Goal: Task Accomplishment & Management: Use online tool/utility

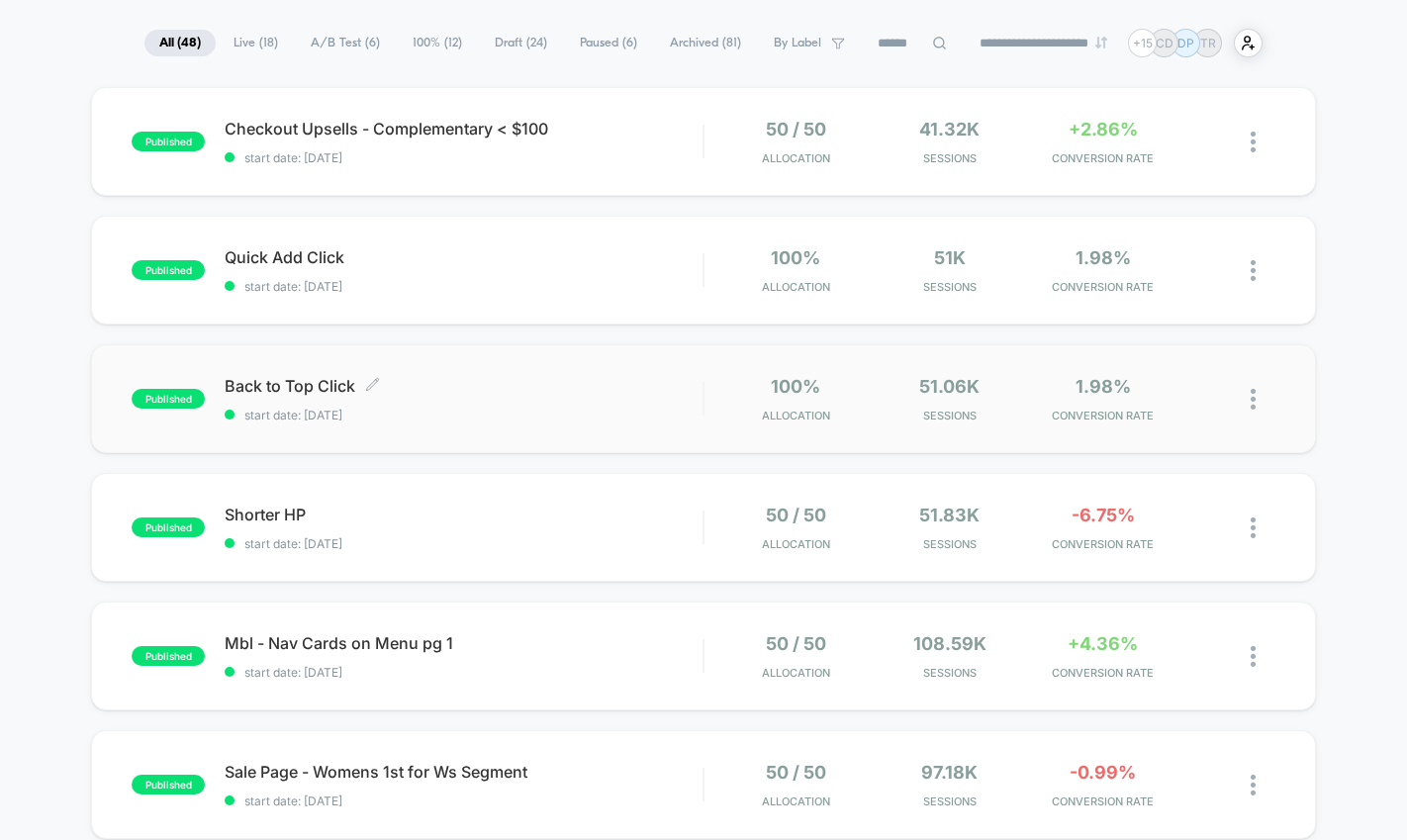
scroll to position [135, 0]
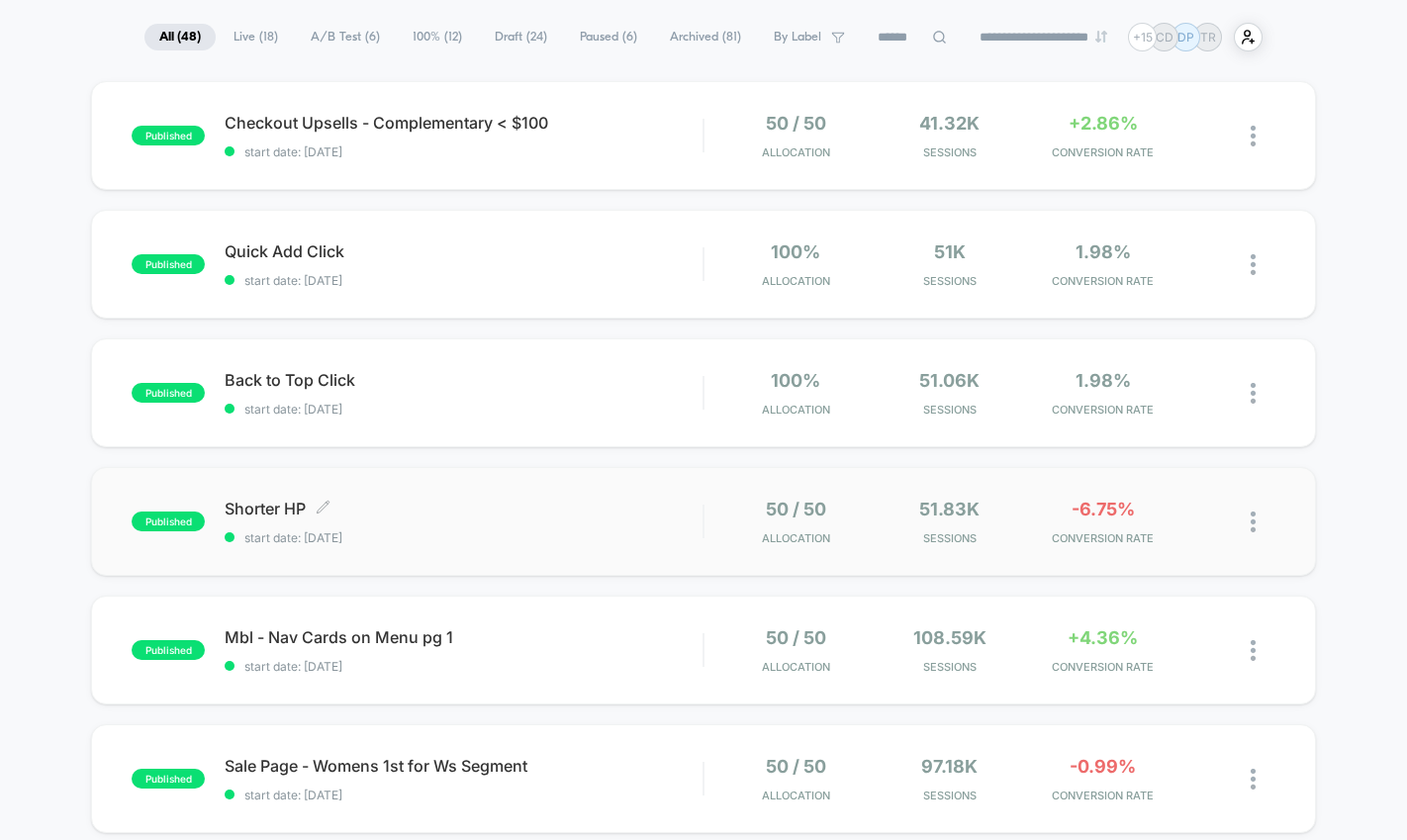
click at [412, 524] on div "Shorter HP Click to edit experience details Click to edit experience details st…" at bounding box center [462, 521] width 477 height 47
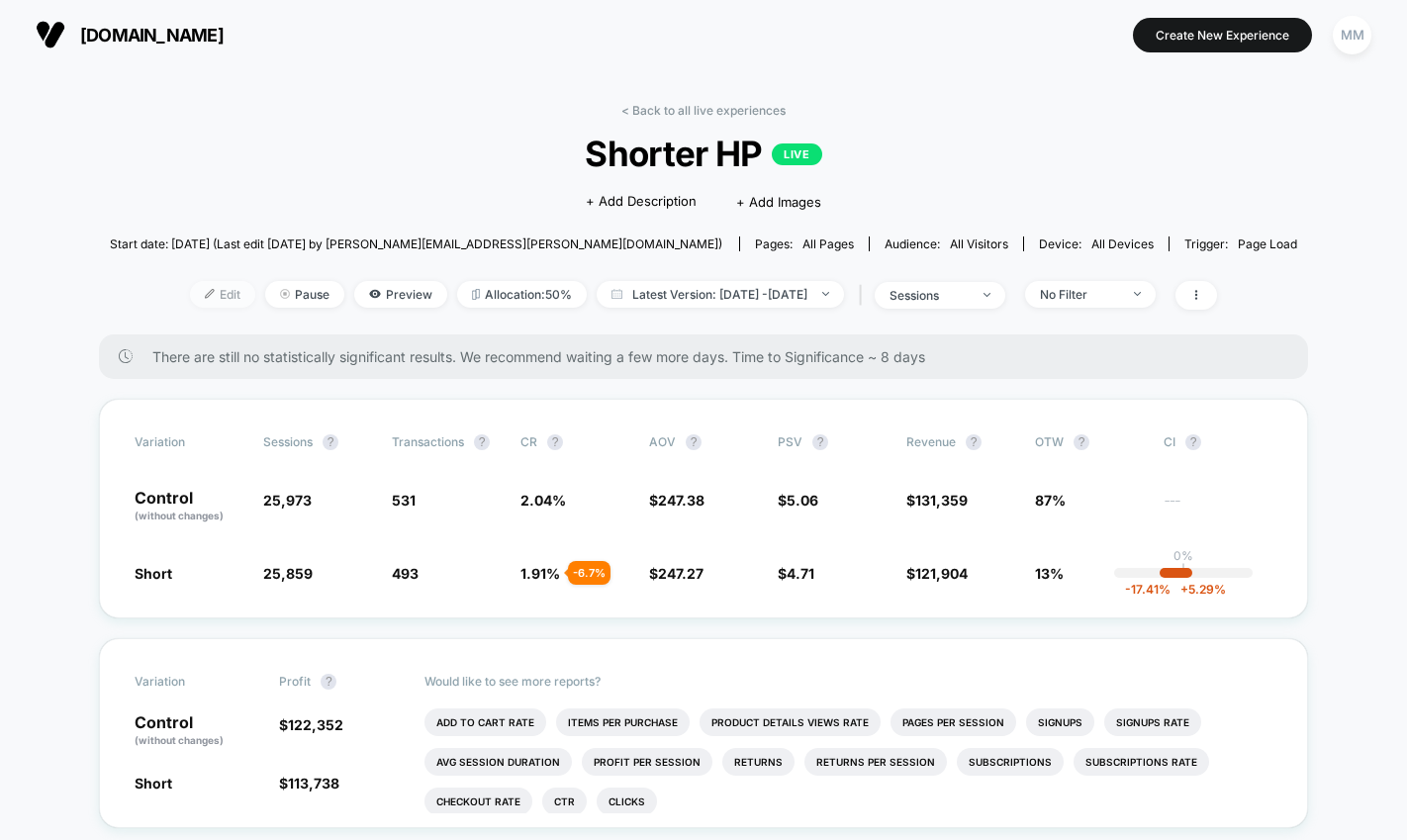
click at [191, 291] on span "Edit" at bounding box center [223, 294] width 66 height 27
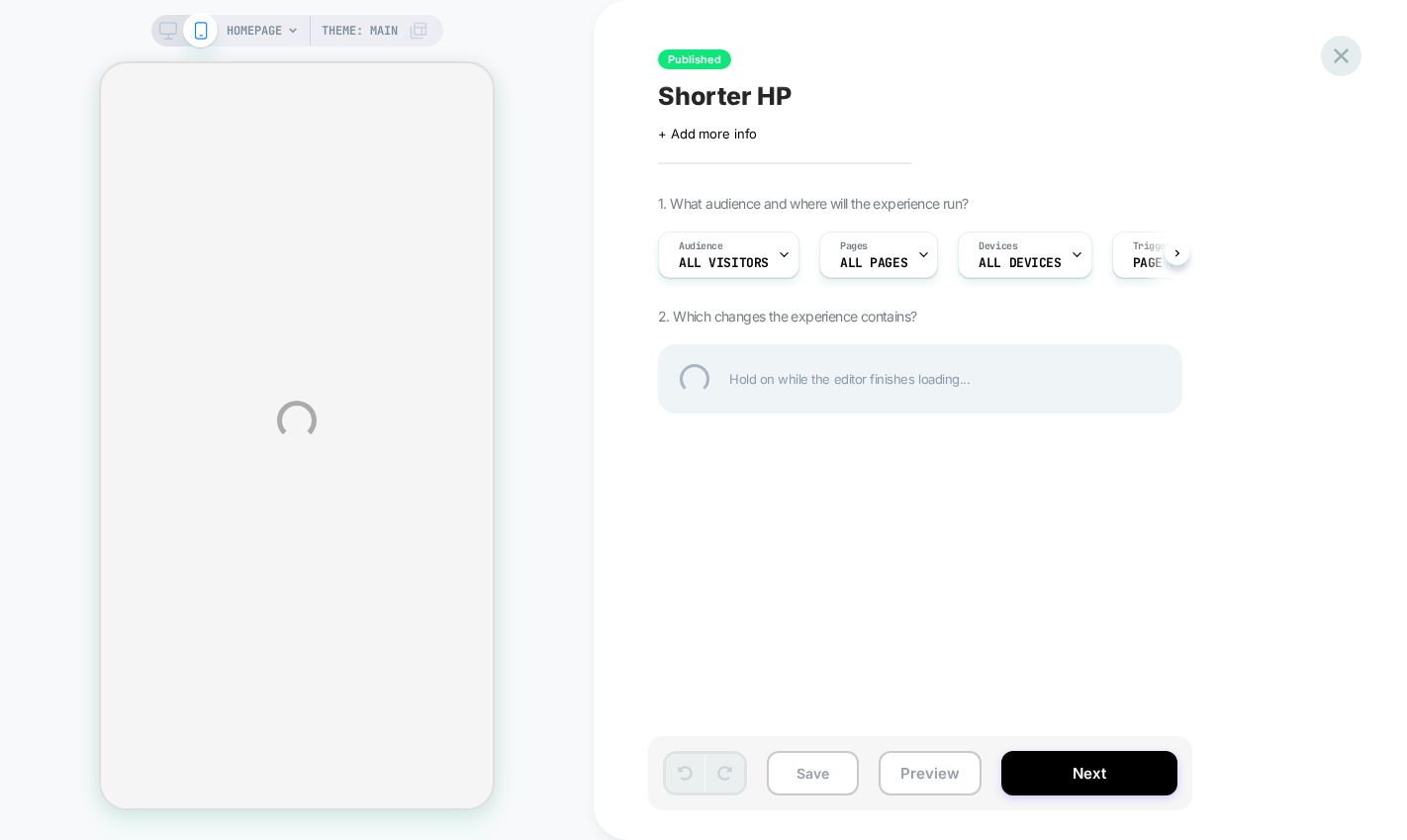
click at [1335, 62] on div at bounding box center [1340, 56] width 41 height 41
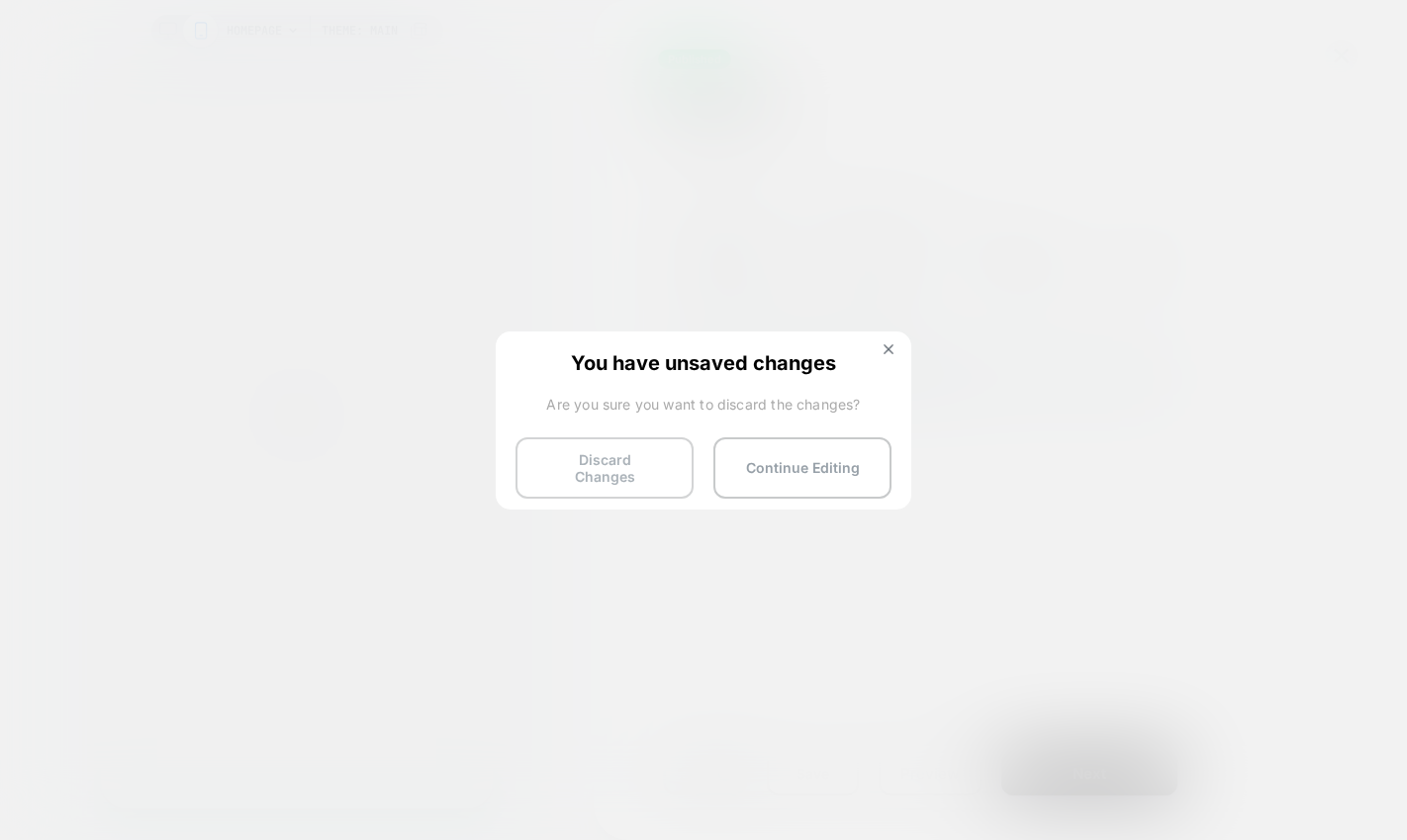
click at [578, 474] on button "Discard Changes" at bounding box center [604, 468] width 178 height 62
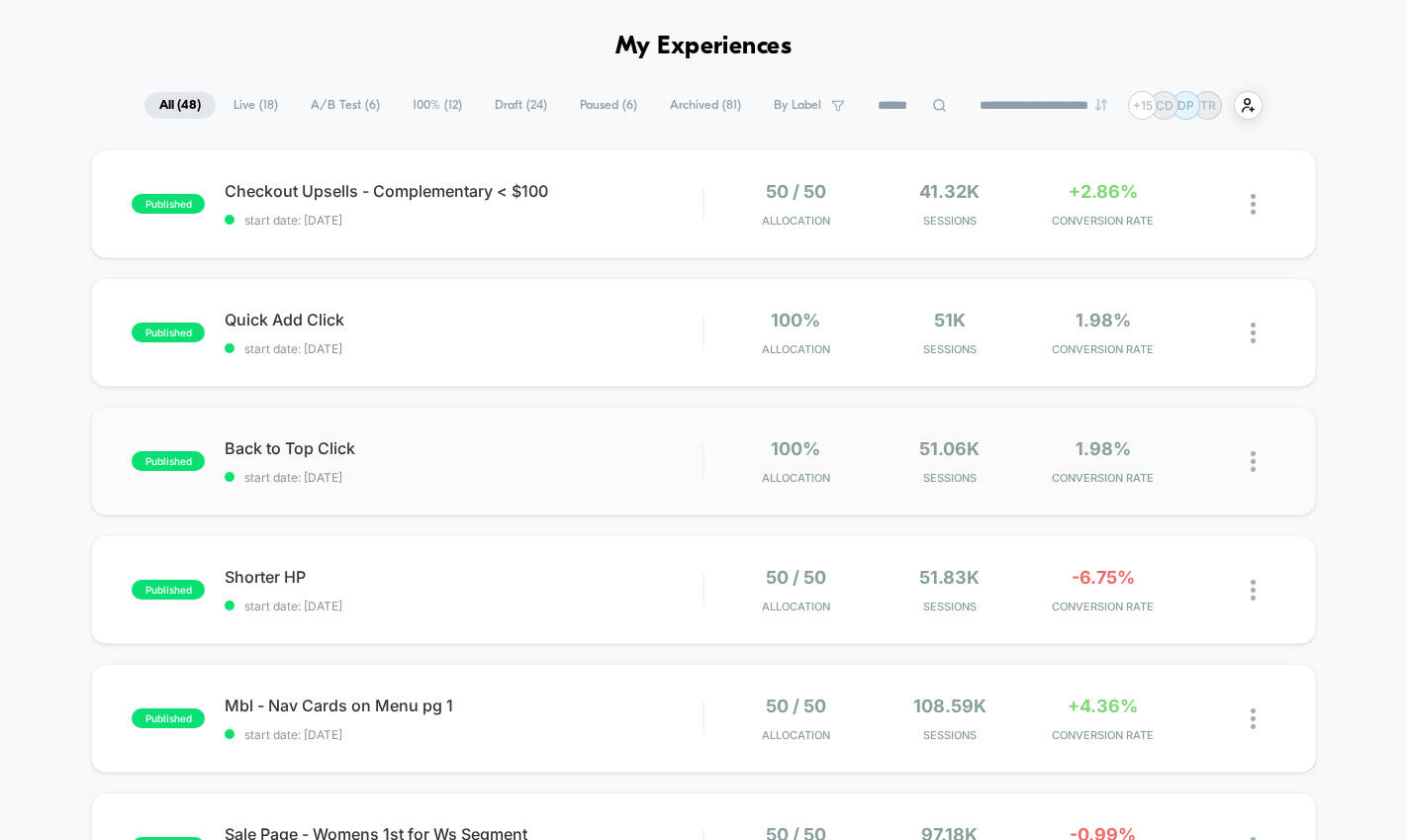
scroll to position [90, 0]
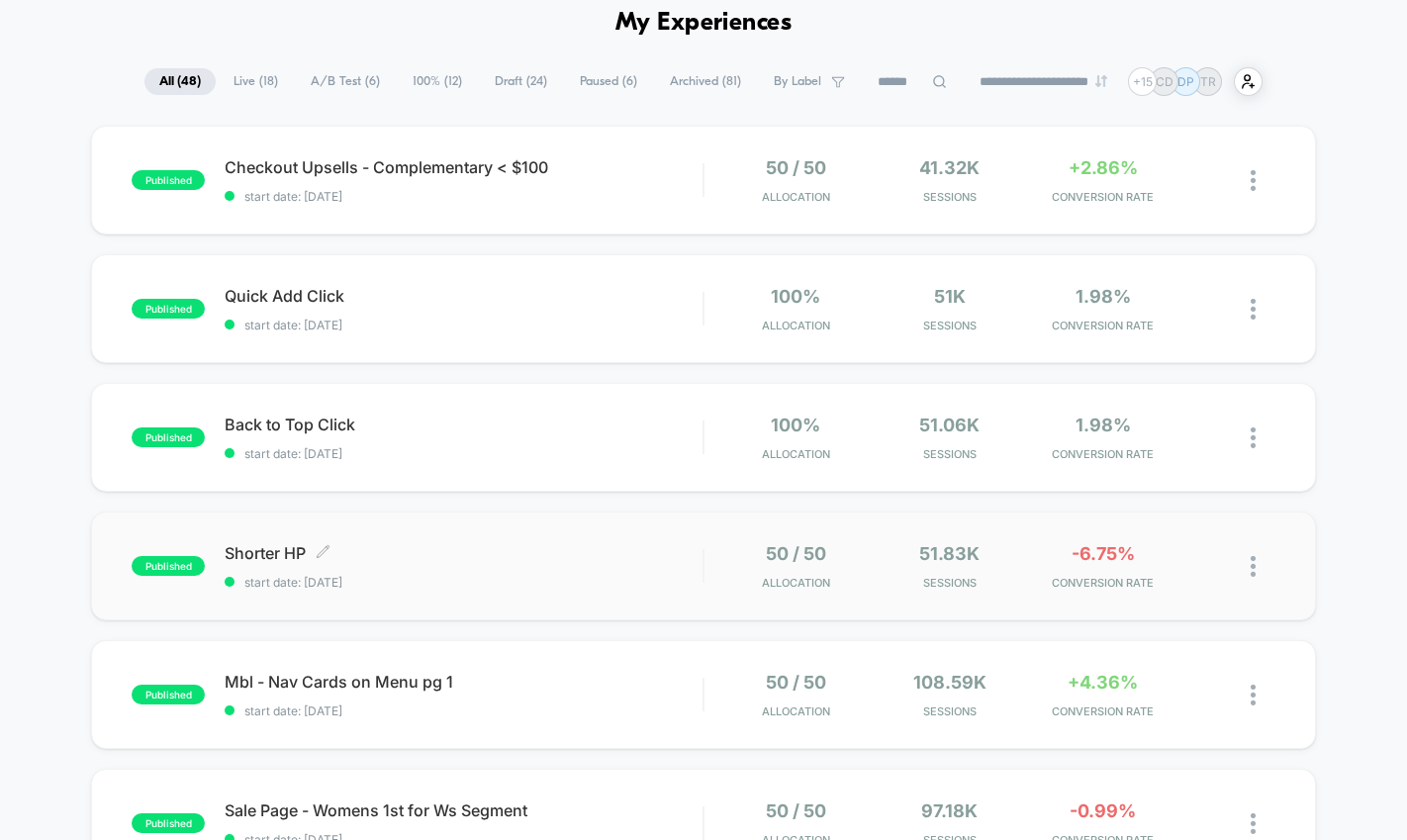
click at [459, 567] on div "Shorter HP Click to edit experience details Click to edit experience details st…" at bounding box center [462, 566] width 477 height 47
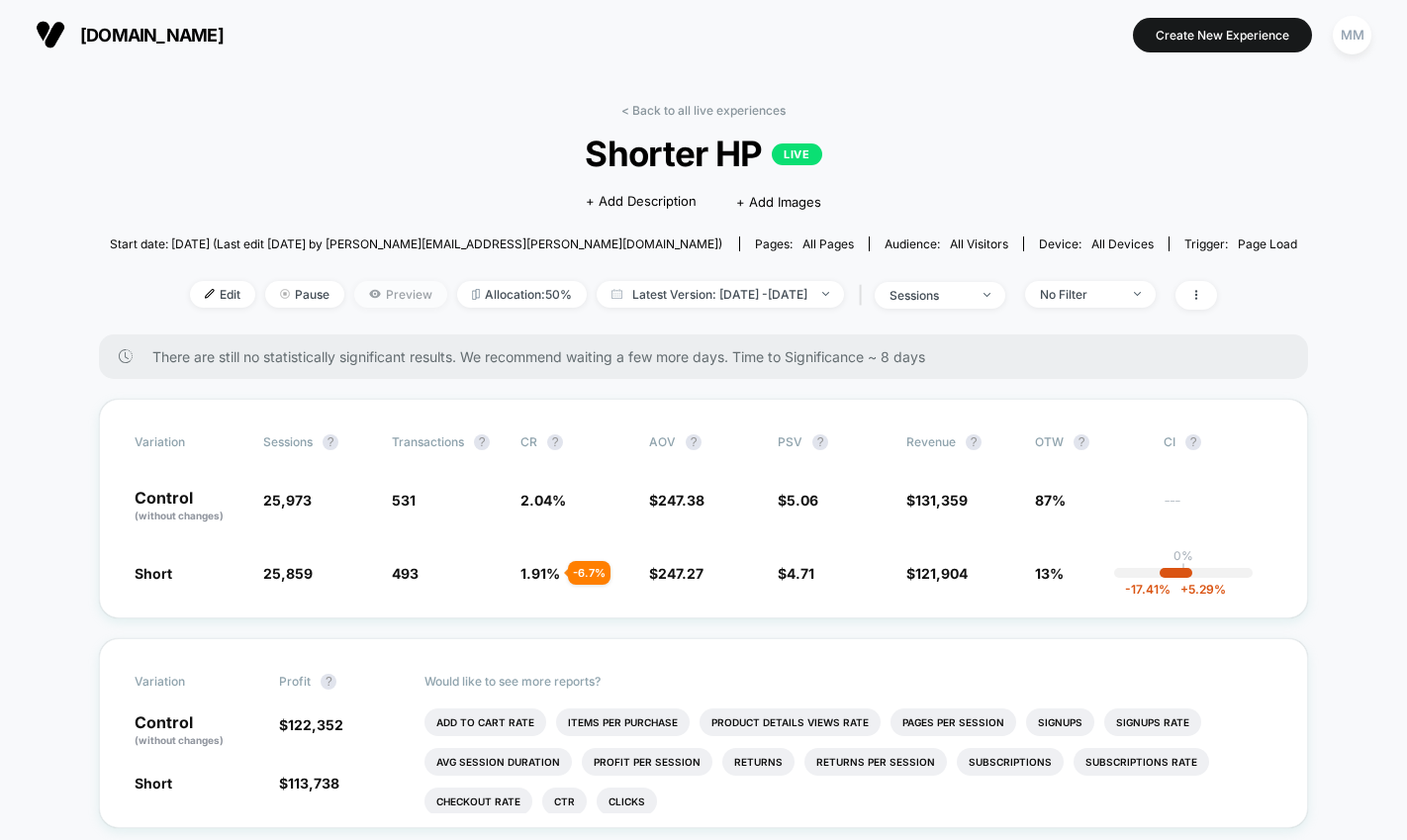
click at [354, 300] on span "Preview" at bounding box center [400, 294] width 93 height 27
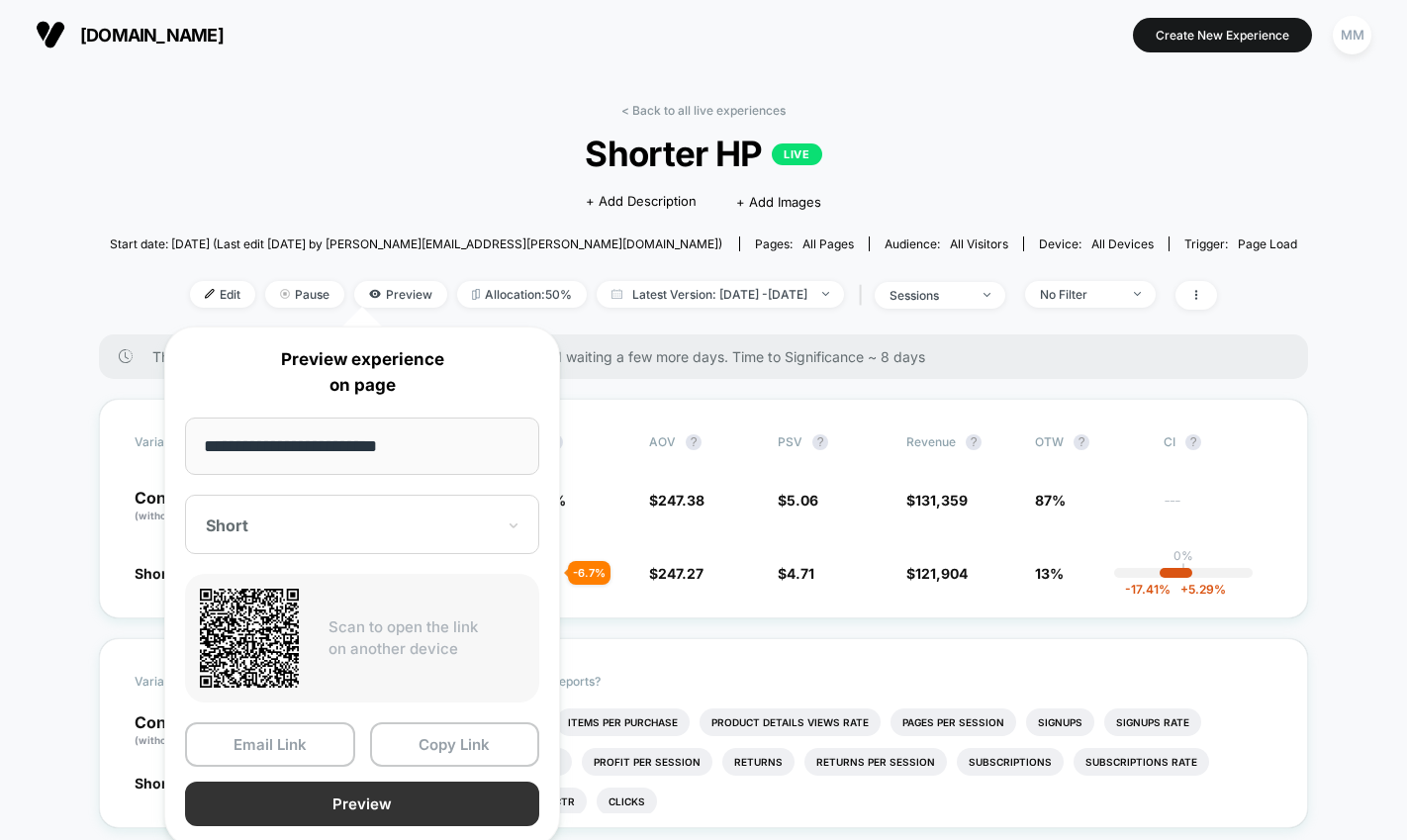
click at [401, 805] on button "Preview" at bounding box center [362, 803] width 354 height 45
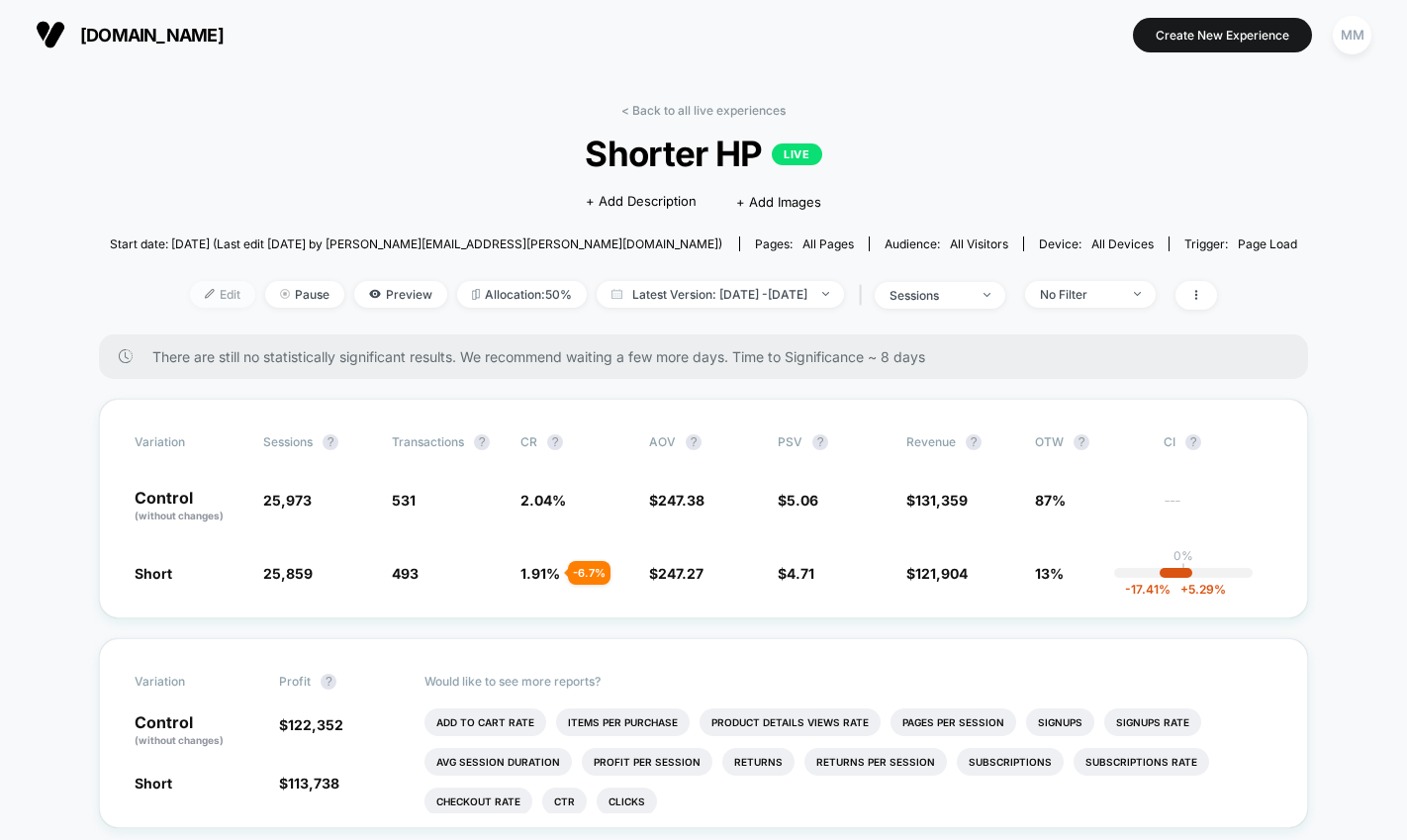
click at [204, 292] on img at bounding box center [209, 294] width 10 height 10
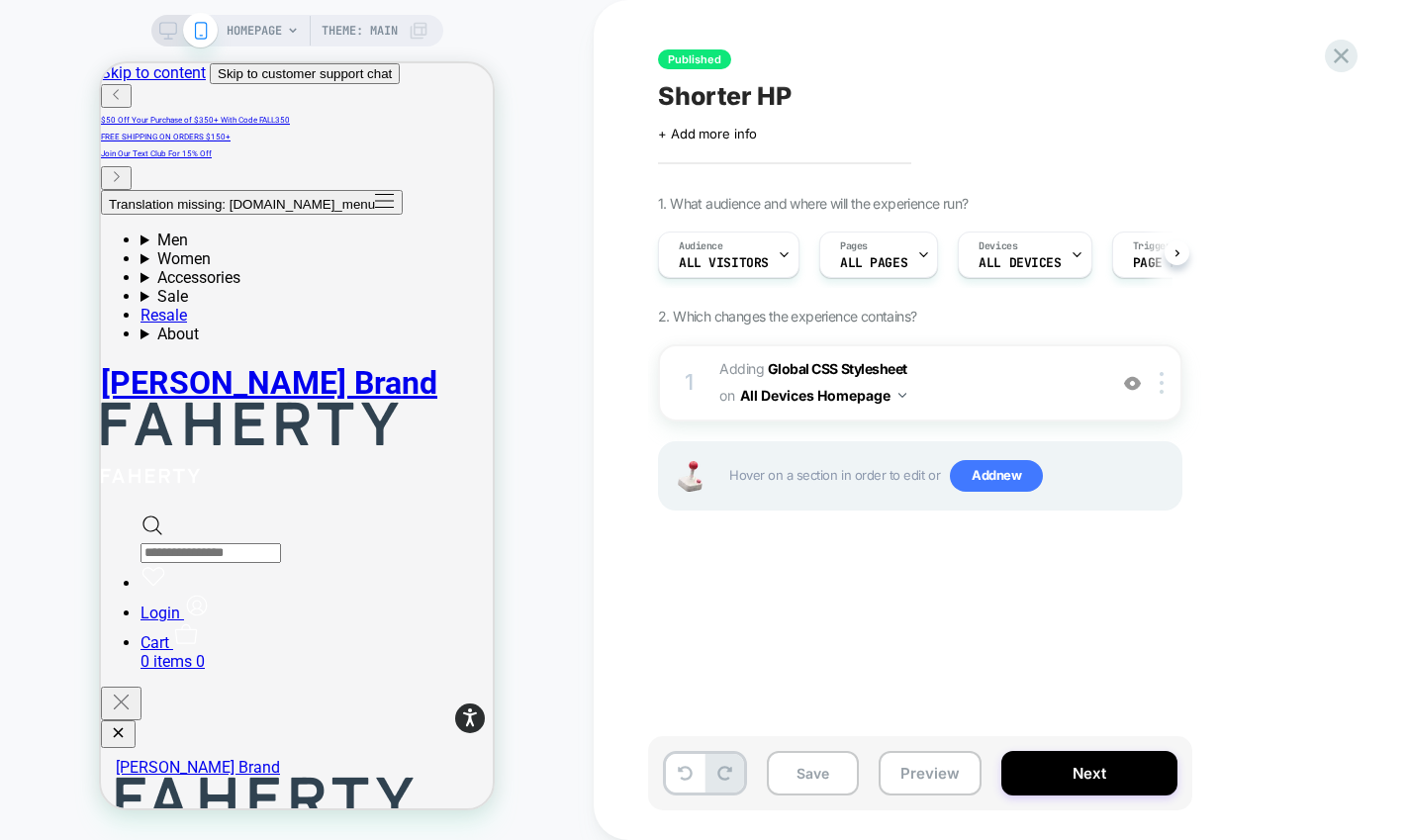
scroll to position [0, 1]
click at [897, 370] on b "Global CSS Stylesheet" at bounding box center [837, 368] width 140 height 17
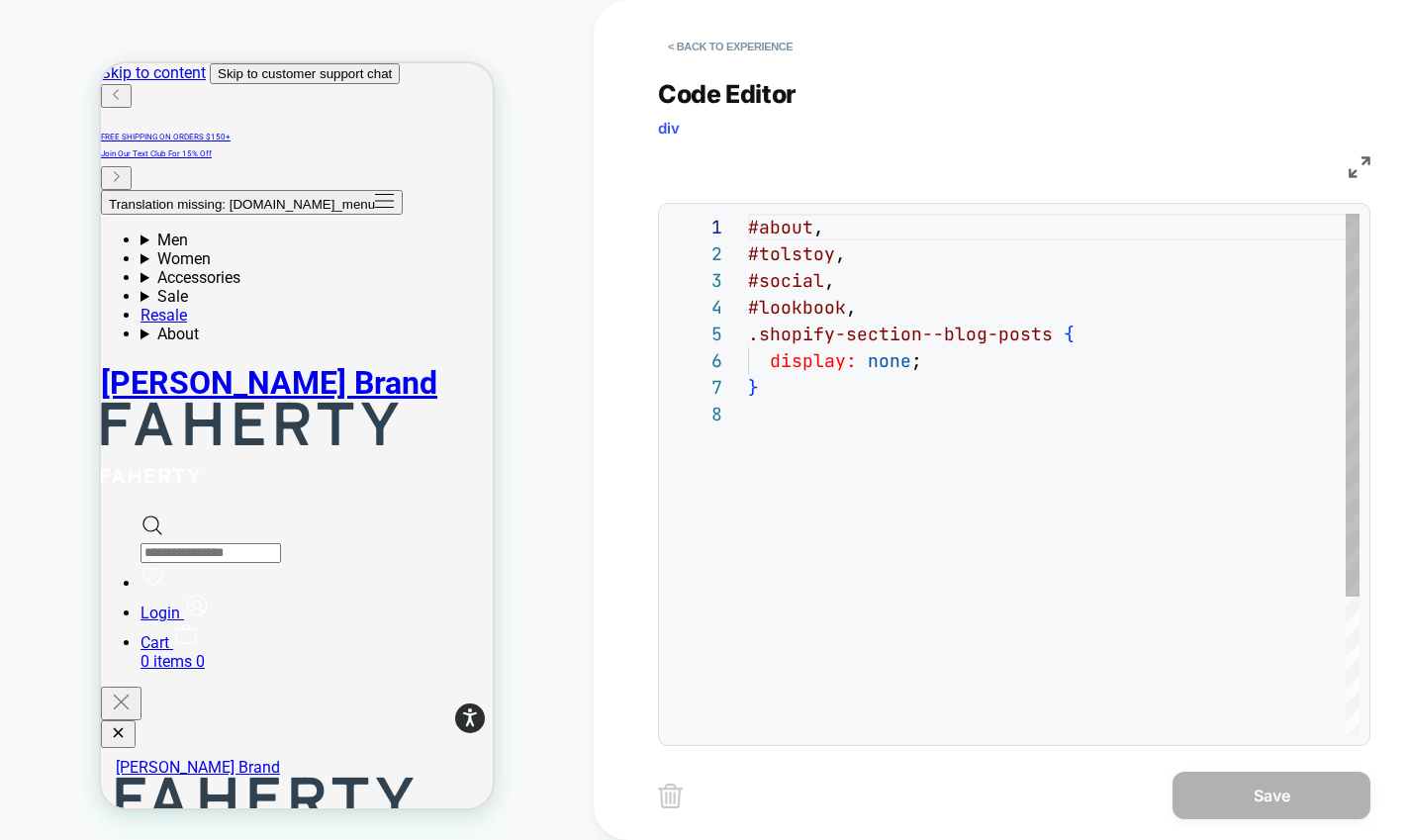
scroll to position [187, 0]
click at [845, 402] on div "#about , #tolstoy , #social , #lookbook , .shopify-section--blog-posts { displa…" at bounding box center [1052, 567] width 611 height 708
click at [904, 365] on div "#about , #tolstoy , #social , #lookbook , .shopify-section--blog-posts { displa…" at bounding box center [1052, 567] width 611 height 708
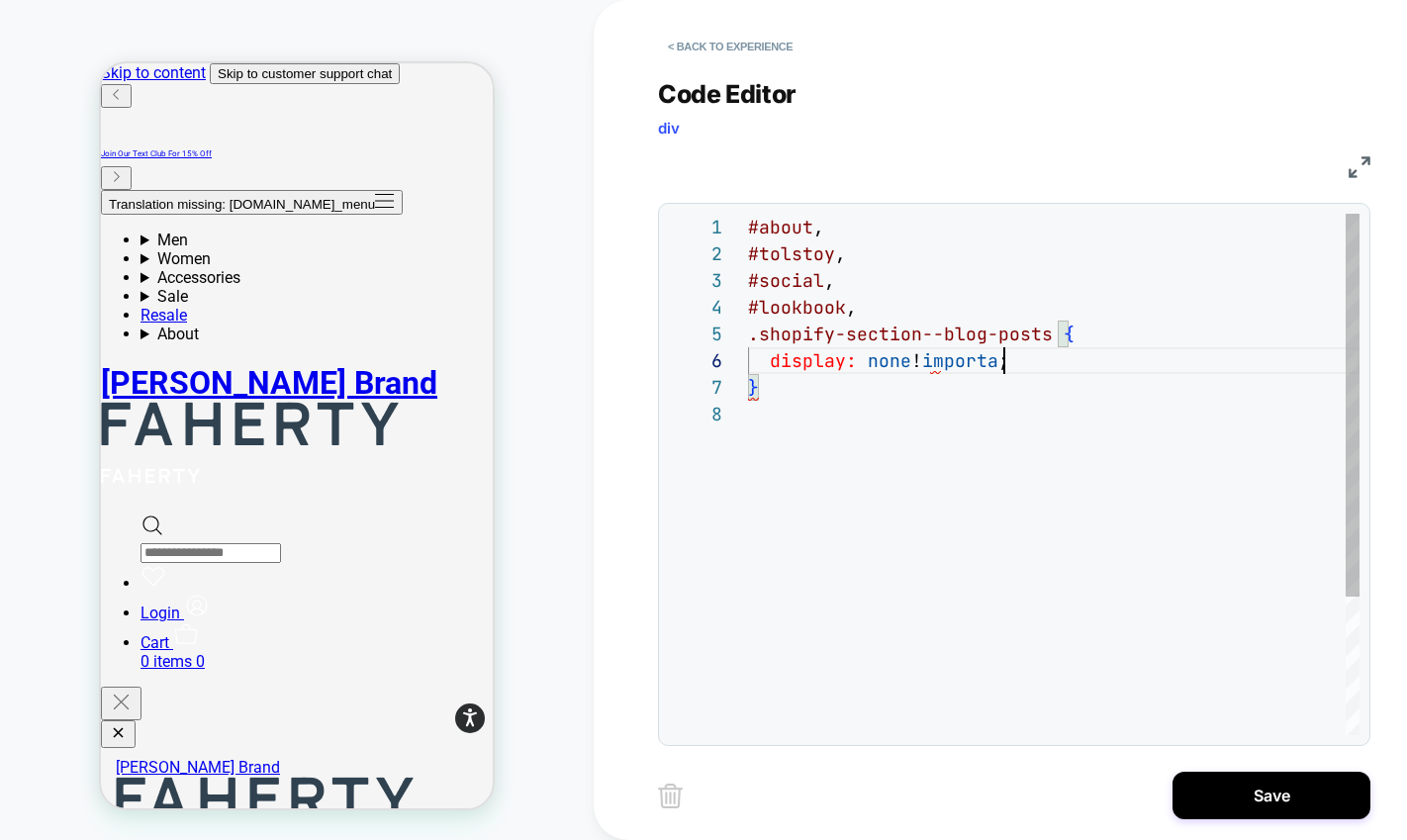
scroll to position [134, 278]
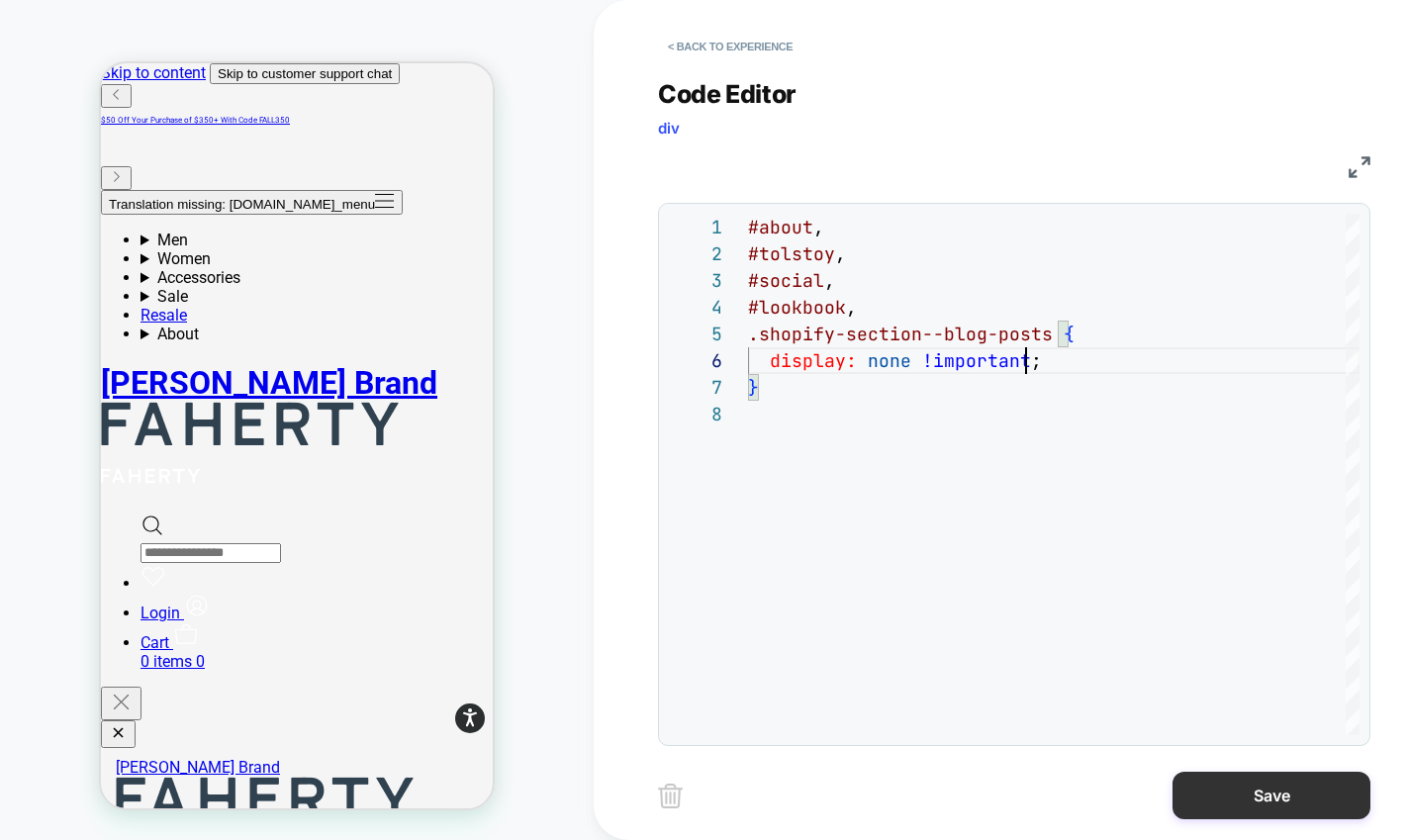
type textarea "**********"
click at [1215, 794] on button "Save" at bounding box center [1270, 795] width 198 height 48
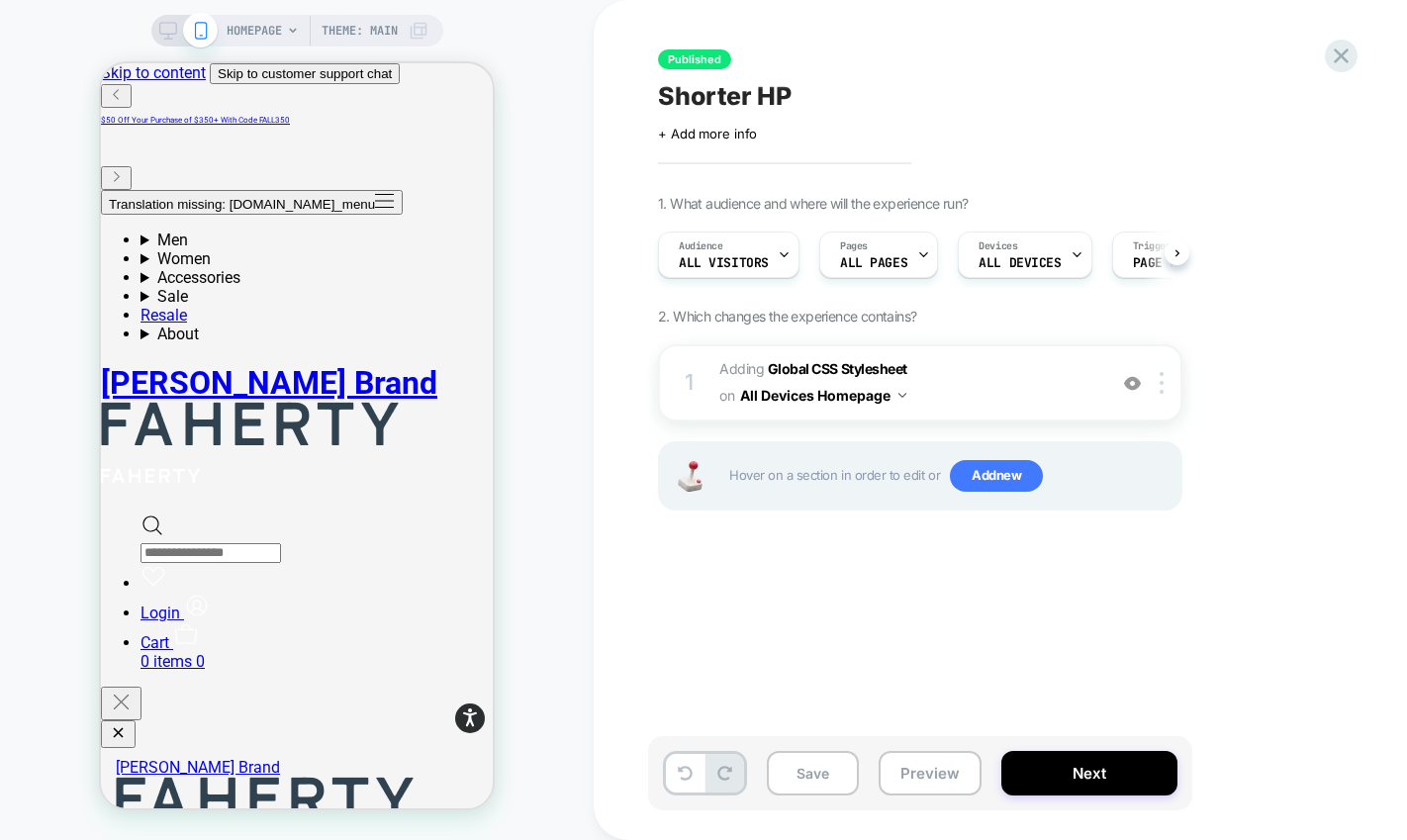
scroll to position [0, 1]
click at [1061, 781] on button "Next" at bounding box center [1089, 772] width 176 height 45
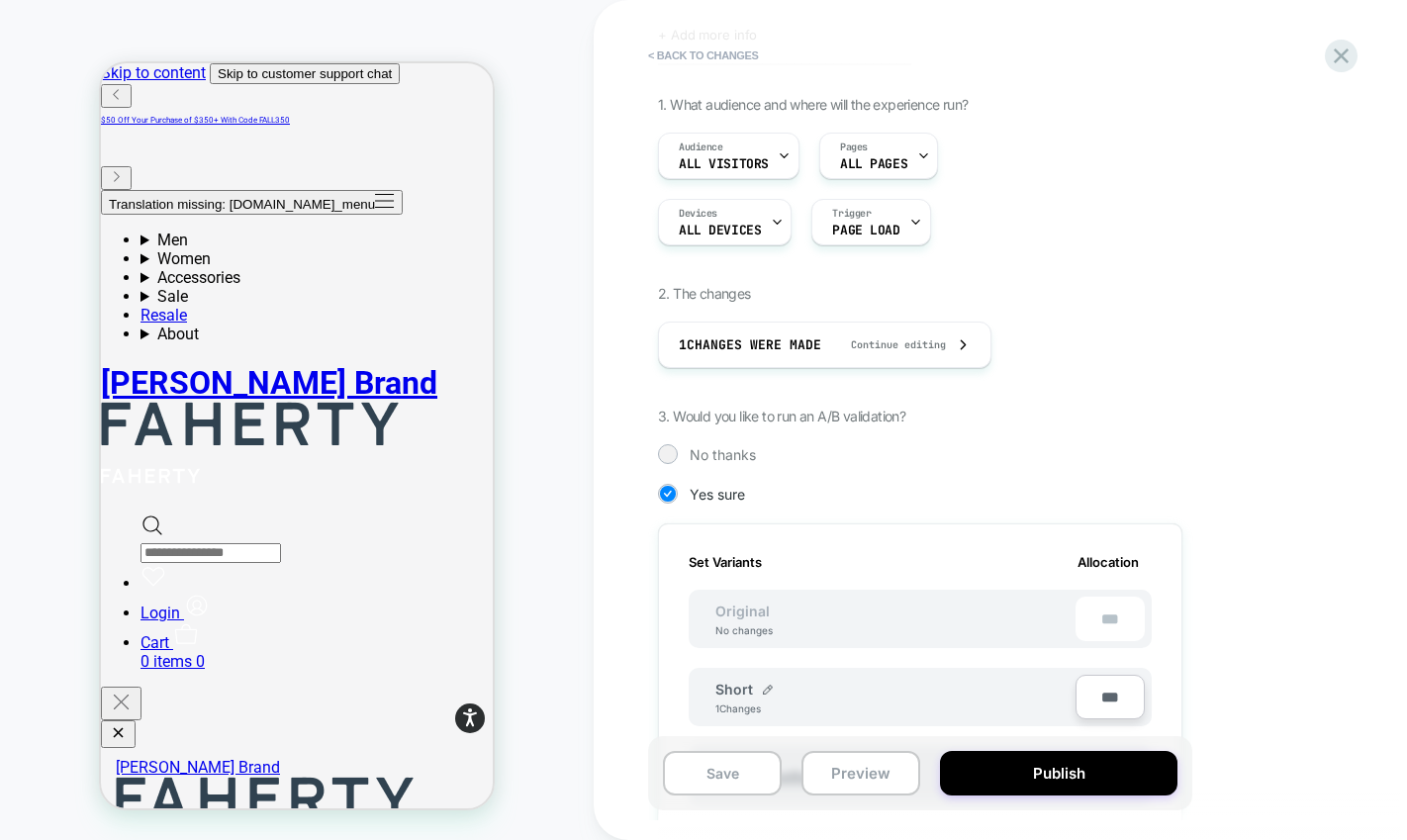
scroll to position [586, 0]
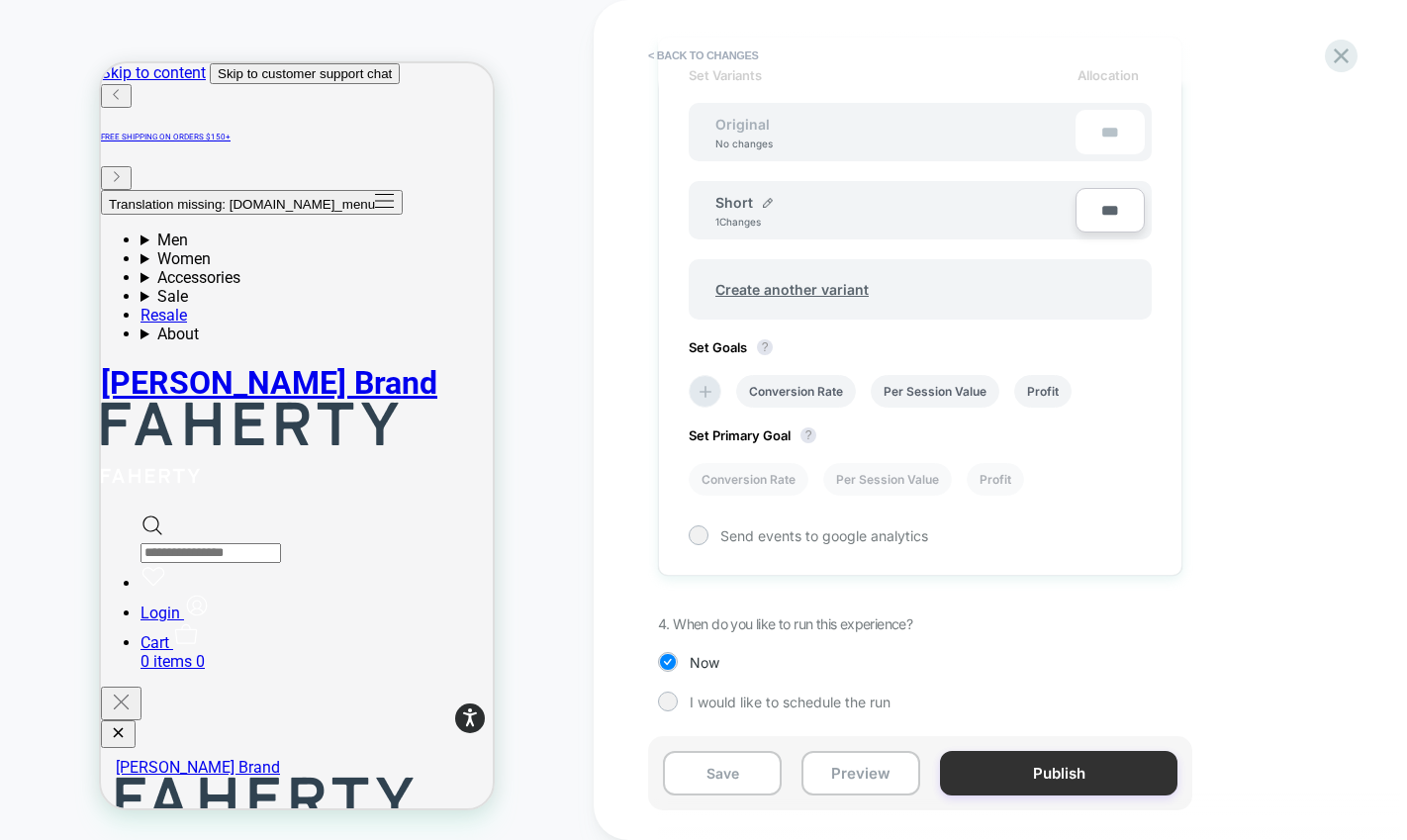
click at [1011, 783] on button "Publish" at bounding box center [1058, 772] width 237 height 45
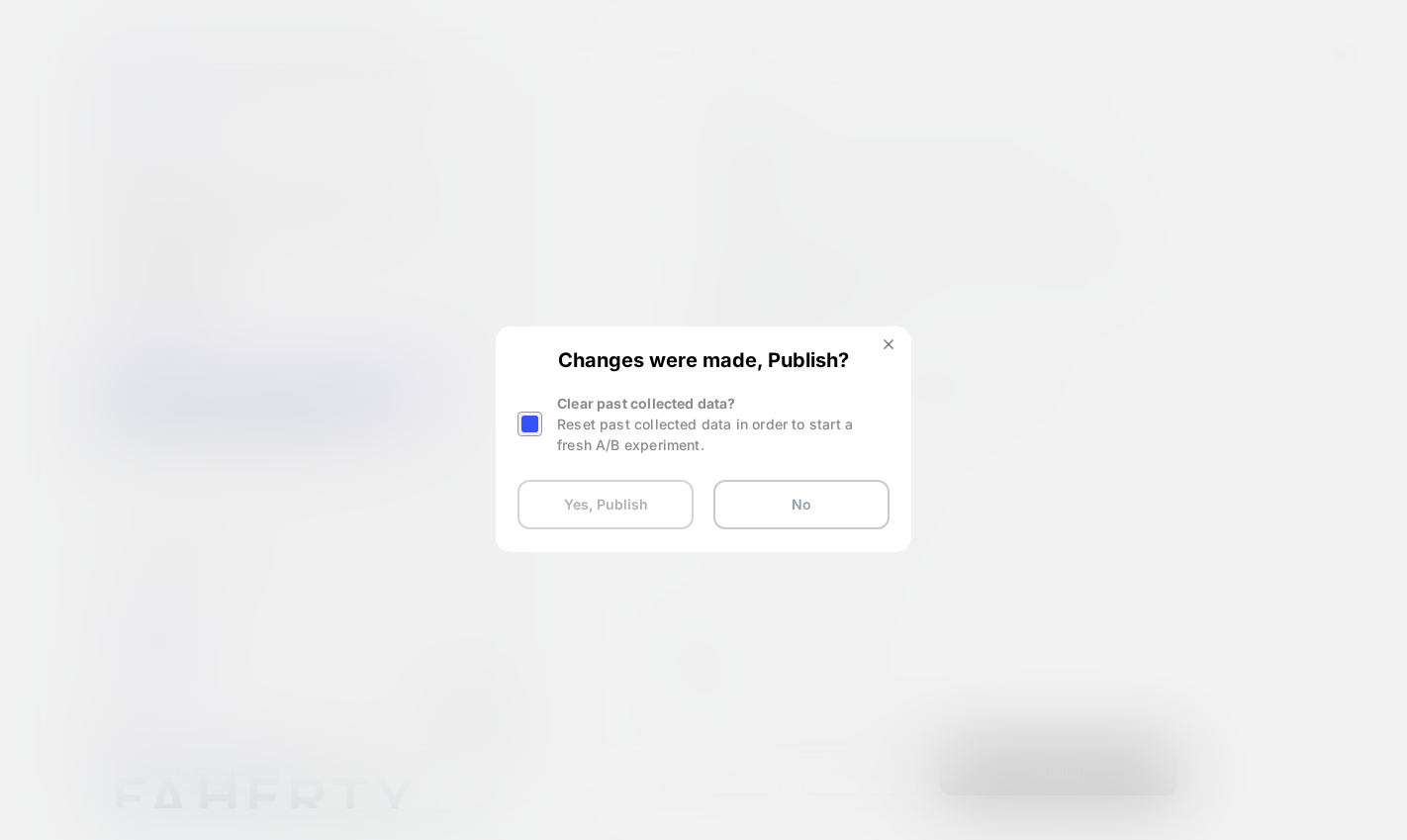
click at [571, 485] on button "Yes, Publish" at bounding box center [605, 504] width 176 height 50
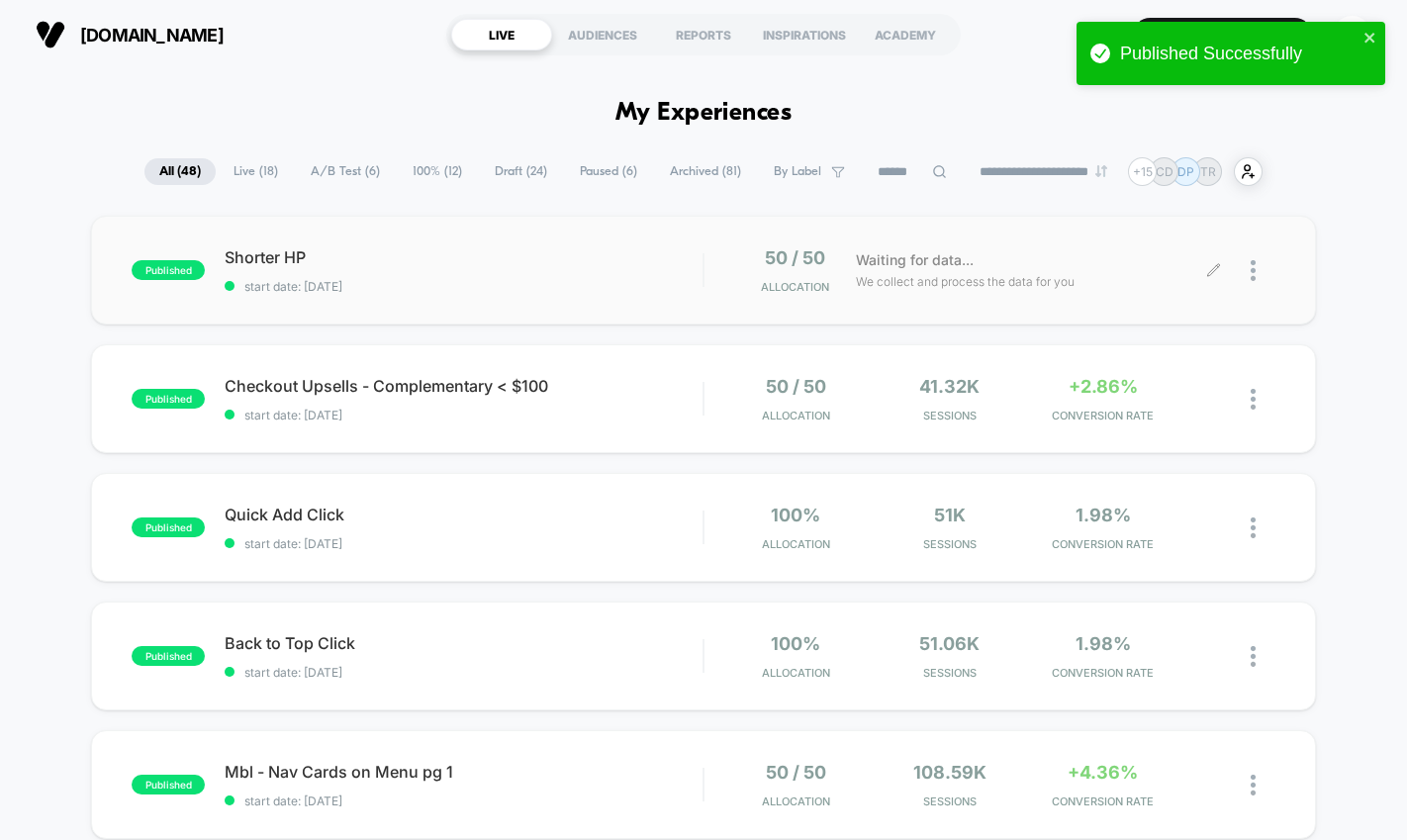
click at [1251, 275] on img at bounding box center [1253, 270] width 5 height 21
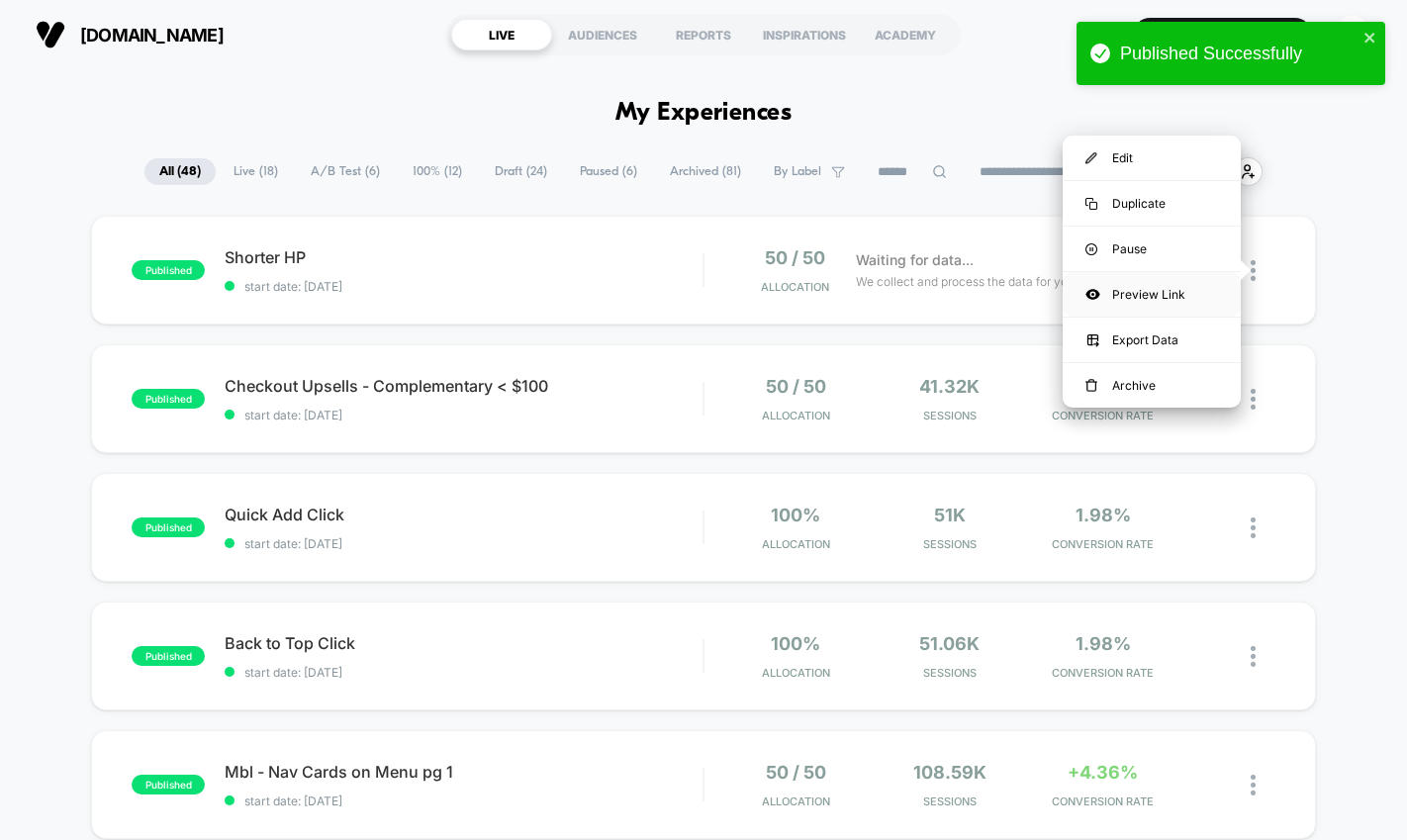
click at [1120, 295] on div "Preview Link" at bounding box center [1151, 294] width 178 height 45
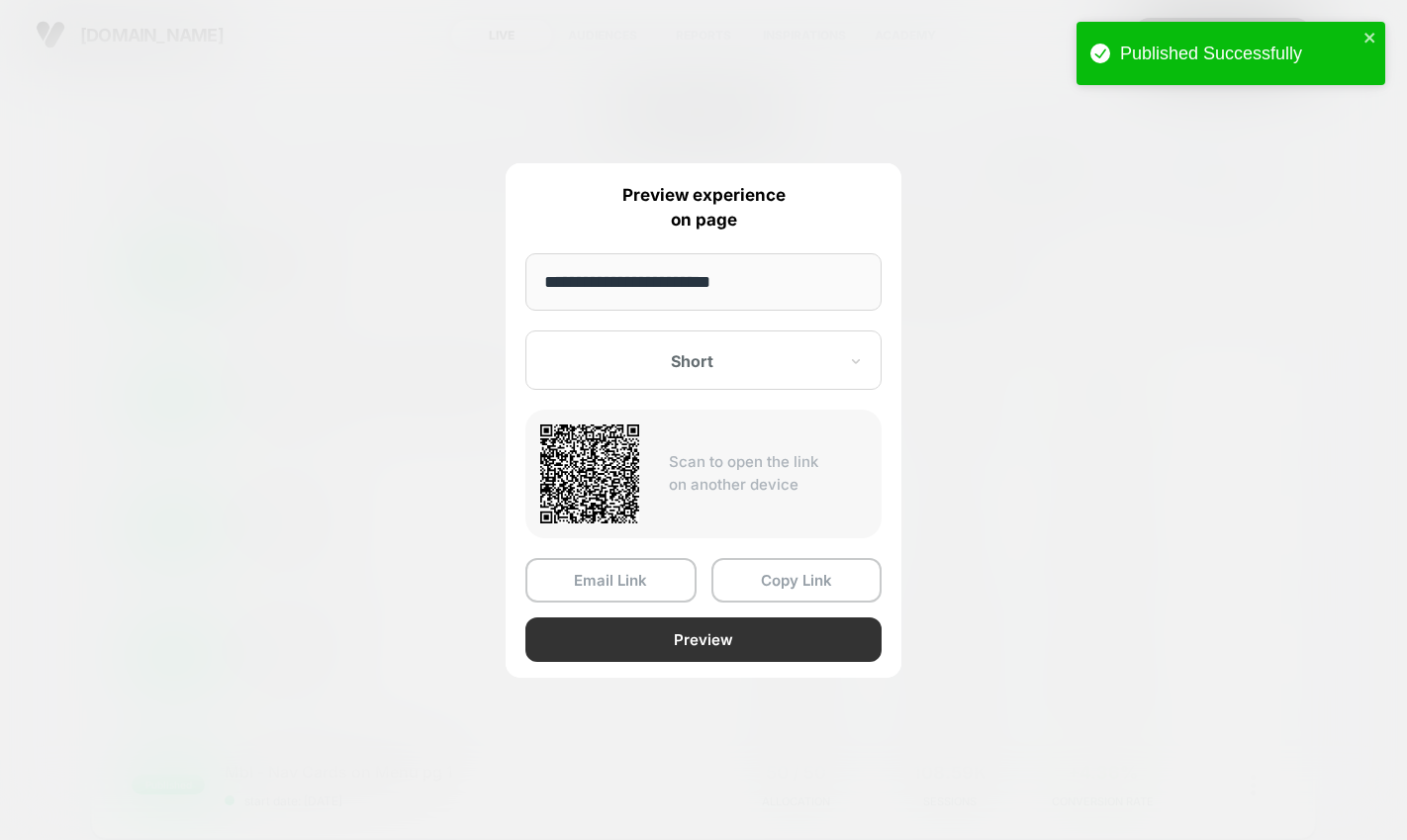
click at [686, 660] on button "Preview" at bounding box center [703, 639] width 356 height 45
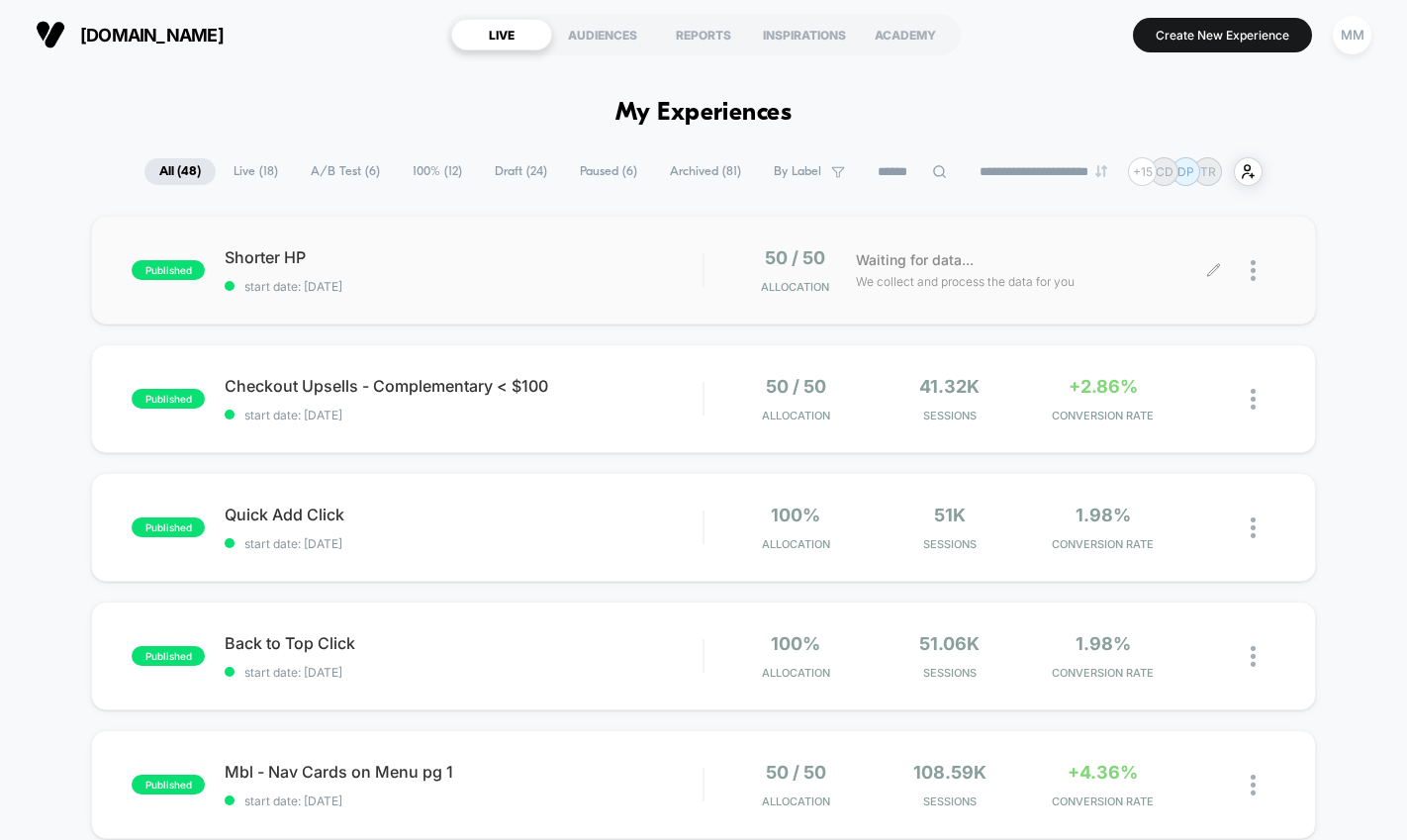
click at [1263, 282] on div at bounding box center [1263, 270] width 25 height 47
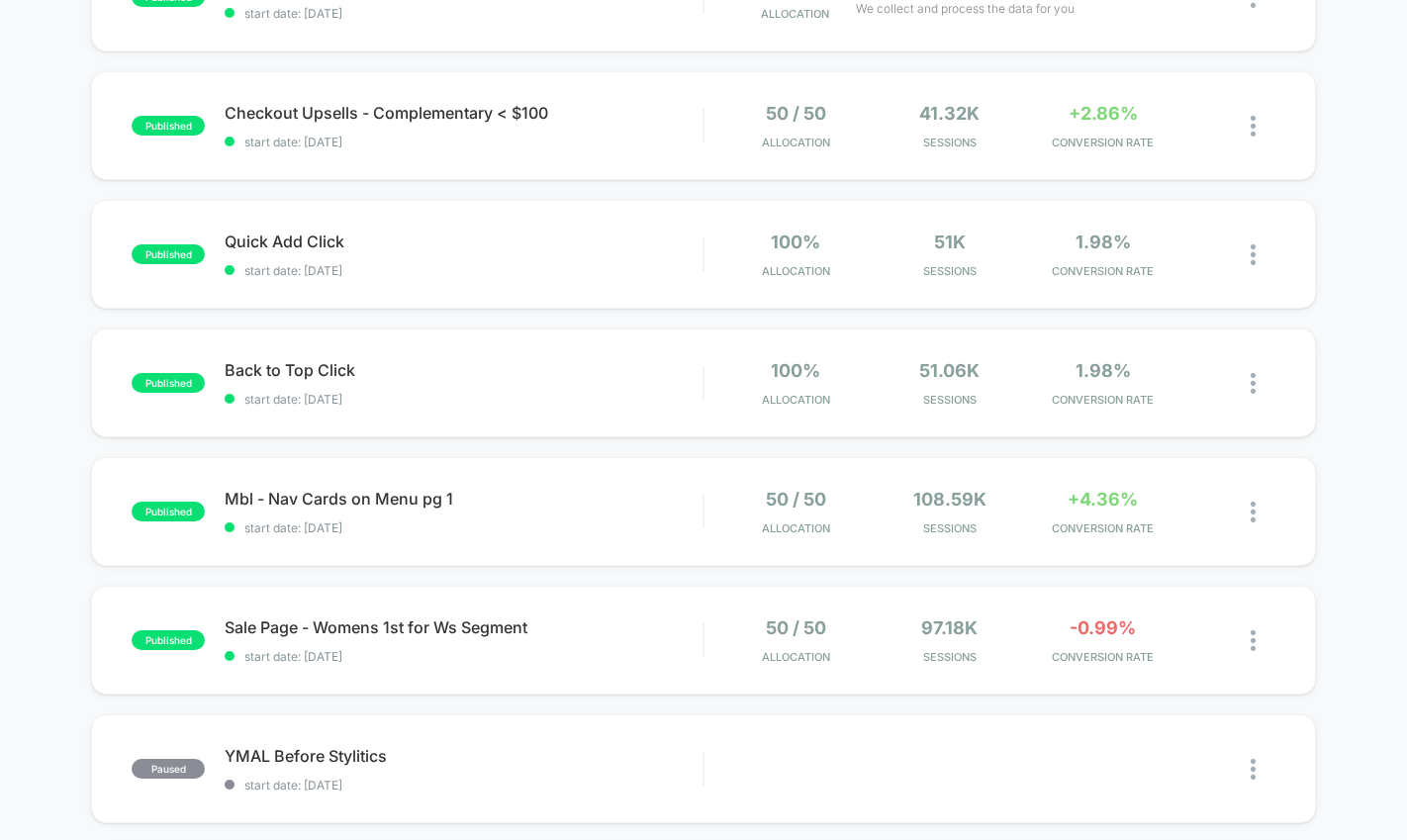
scroll to position [283, 0]
